Goal: Task Accomplishment & Management: Manage account settings

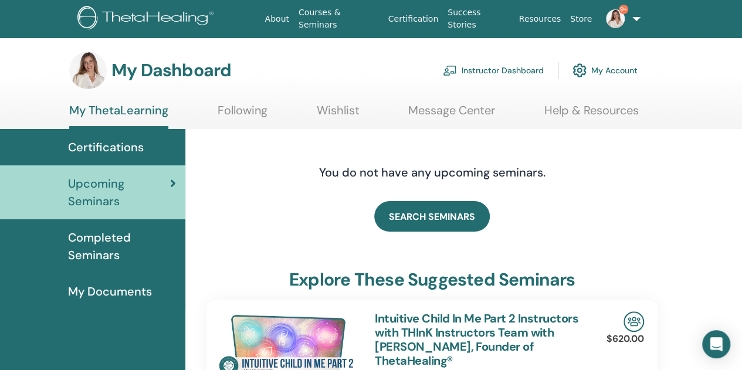
click at [494, 68] on link "Instructor Dashboard" at bounding box center [493, 70] width 101 height 26
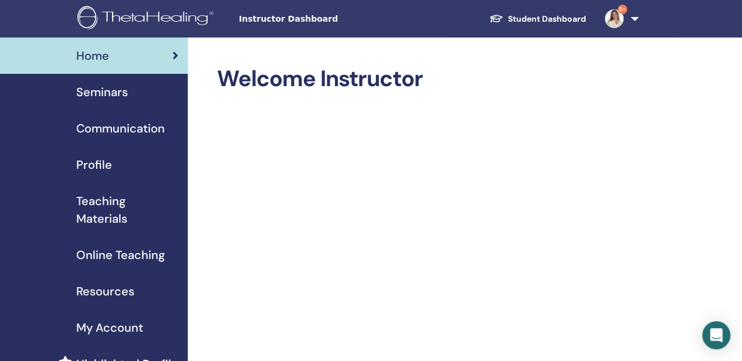
click at [109, 89] on span "Seminars" at bounding box center [102, 92] width 52 height 18
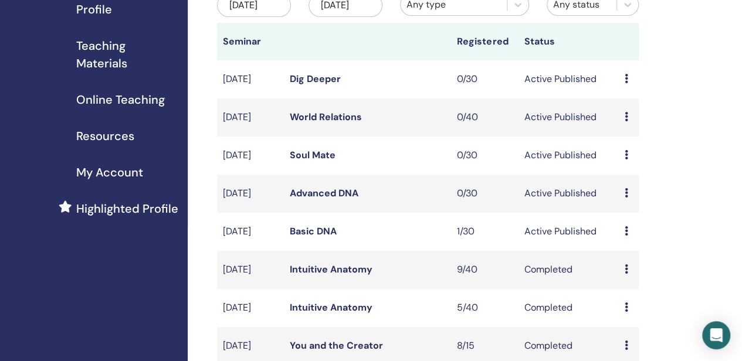
scroll to position [176, 0]
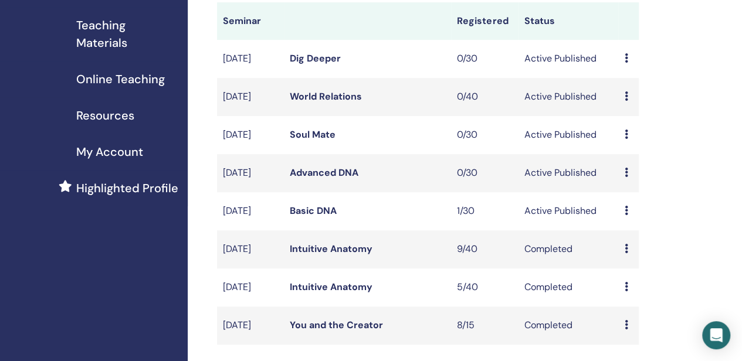
click at [312, 217] on link "Basic DNA" at bounding box center [313, 211] width 47 height 12
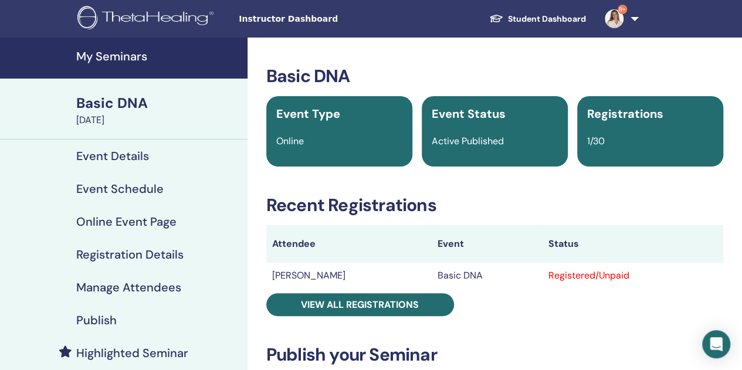
click at [125, 288] on h4 "Manage Attendees" at bounding box center [128, 287] width 105 height 14
